Goal: Information Seeking & Learning: Check status

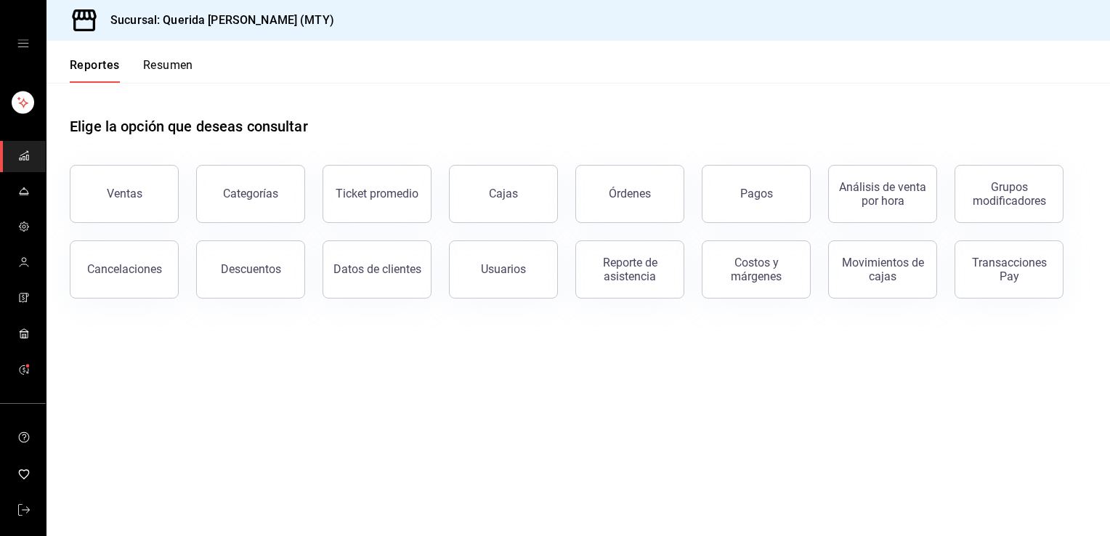
click at [163, 64] on button "Resumen" at bounding box center [168, 70] width 50 height 25
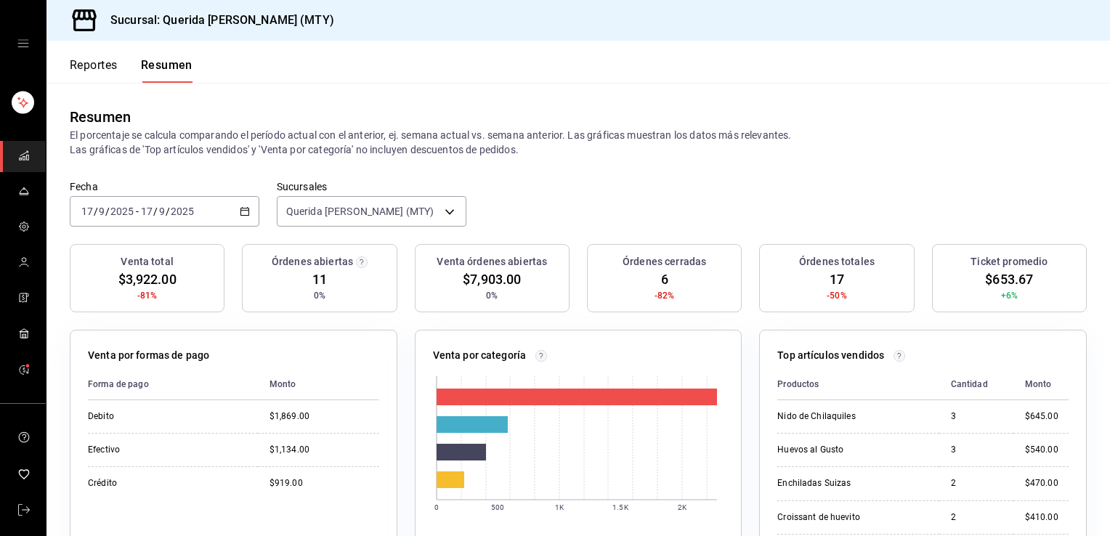
click at [68, 68] on div "Reportes Resumen" at bounding box center [119, 62] width 146 height 42
click at [102, 66] on button "Reportes" at bounding box center [94, 70] width 48 height 25
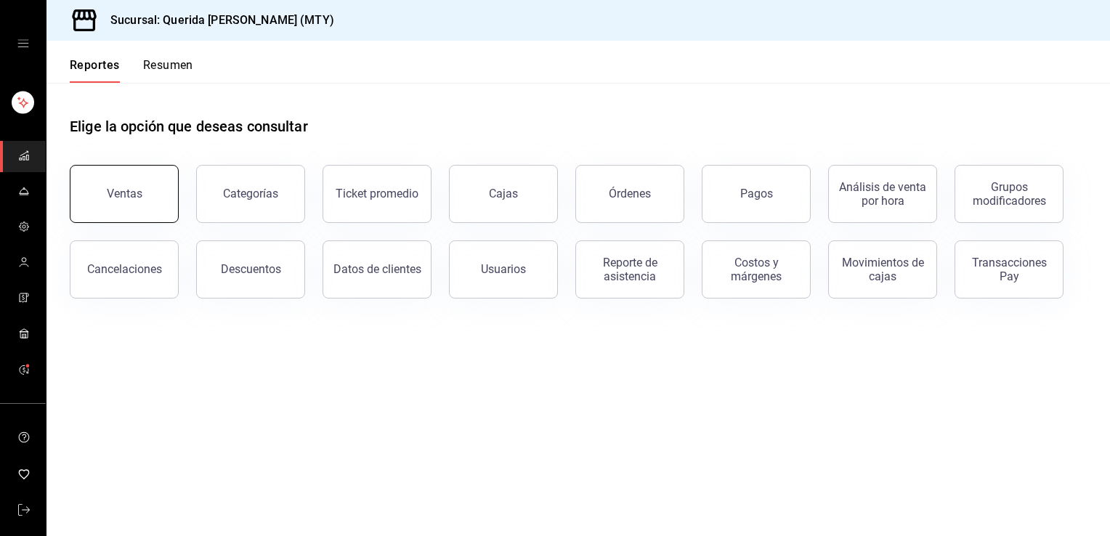
click at [146, 172] on button "Ventas" at bounding box center [124, 194] width 109 height 58
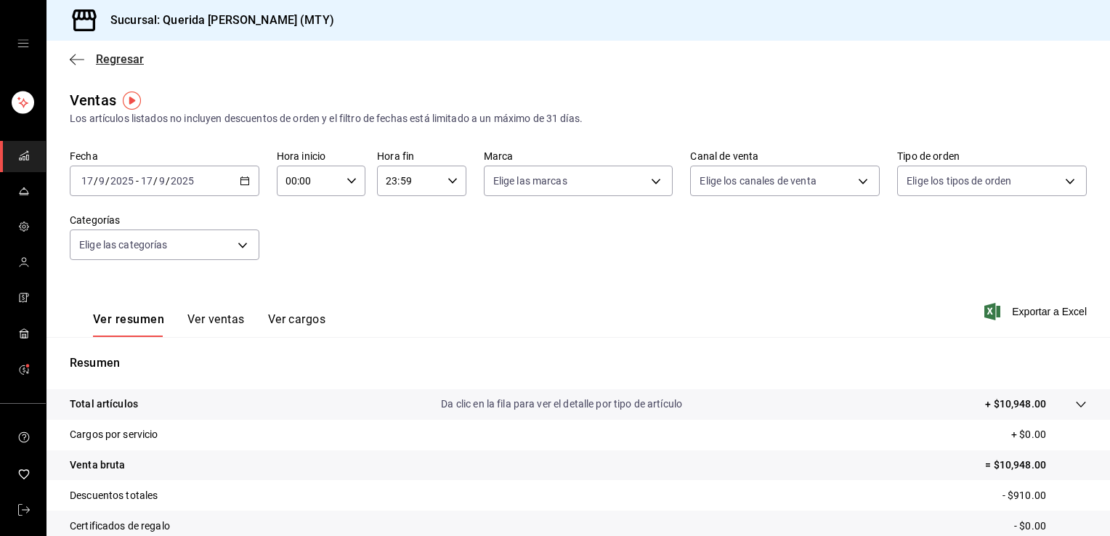
click at [112, 62] on span "Regresar" at bounding box center [120, 59] width 48 height 14
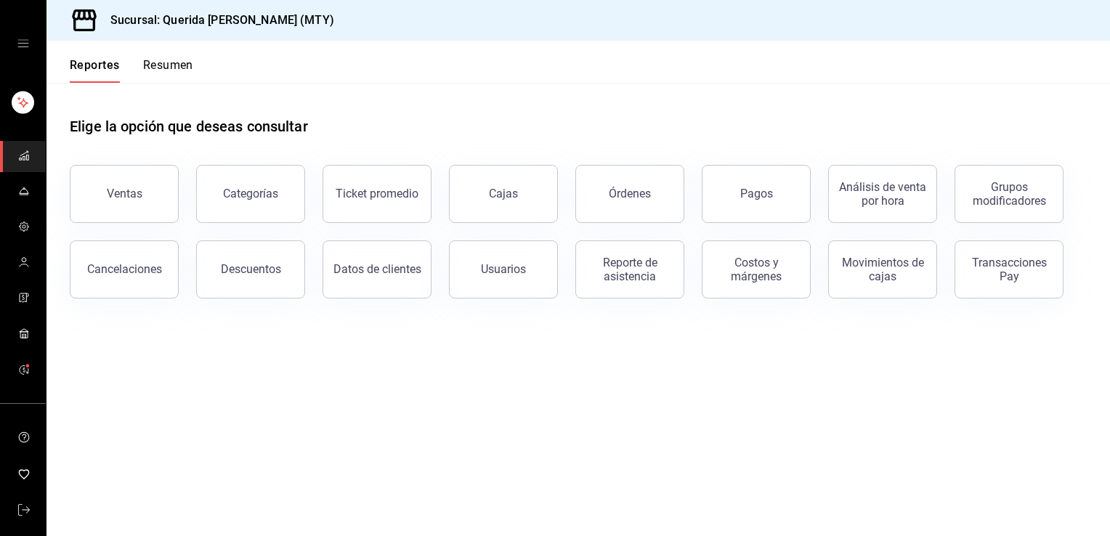
click at [161, 71] on button "Resumen" at bounding box center [168, 70] width 50 height 25
